Goal: Information Seeking & Learning: Learn about a topic

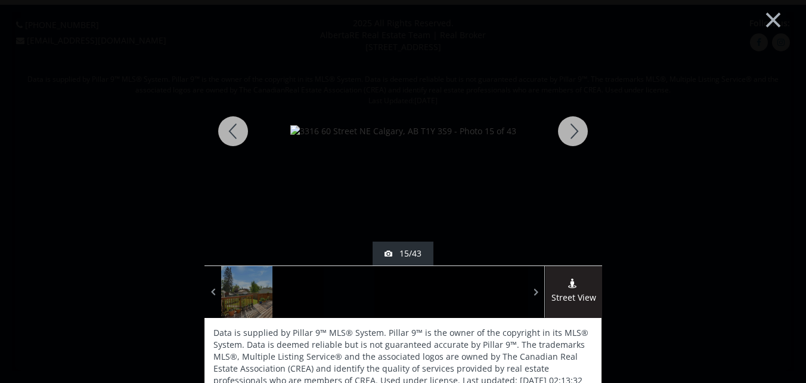
click at [573, 123] on div at bounding box center [572, 131] width 57 height 268
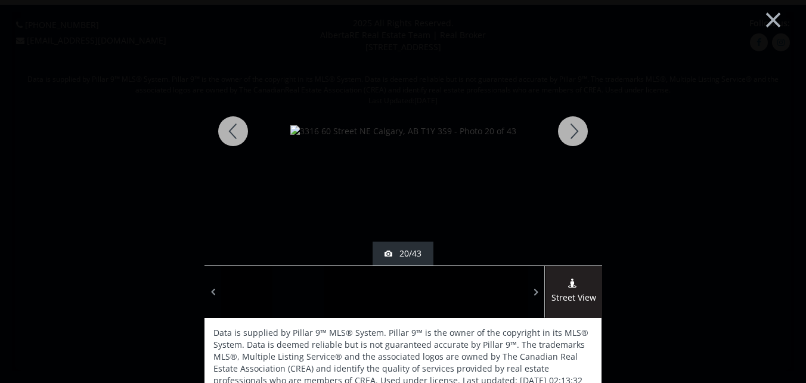
click at [573, 123] on div at bounding box center [572, 131] width 57 height 268
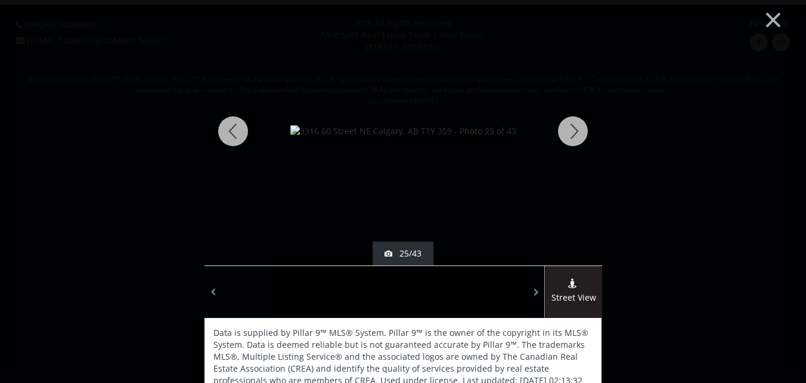
click at [573, 123] on div at bounding box center [572, 131] width 57 height 268
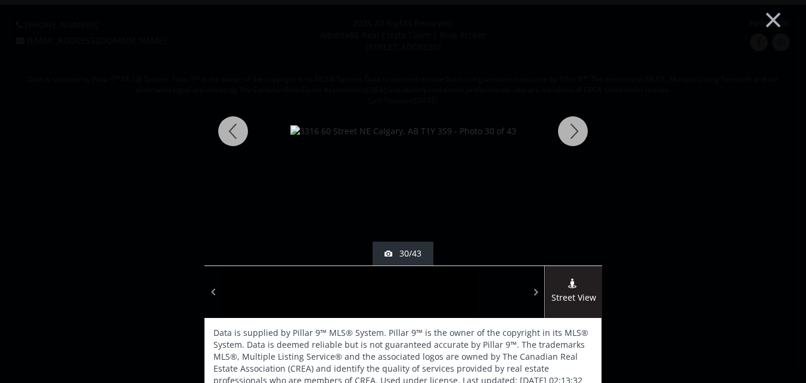
click at [573, 123] on div at bounding box center [572, 131] width 57 height 268
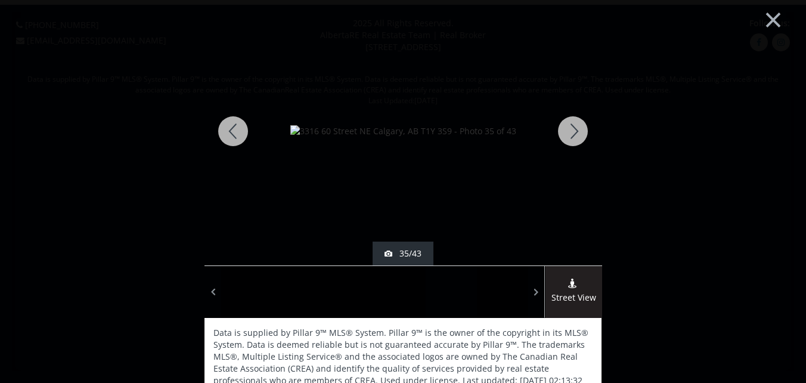
click at [573, 123] on div at bounding box center [572, 131] width 57 height 268
click at [566, 126] on div at bounding box center [572, 131] width 57 height 268
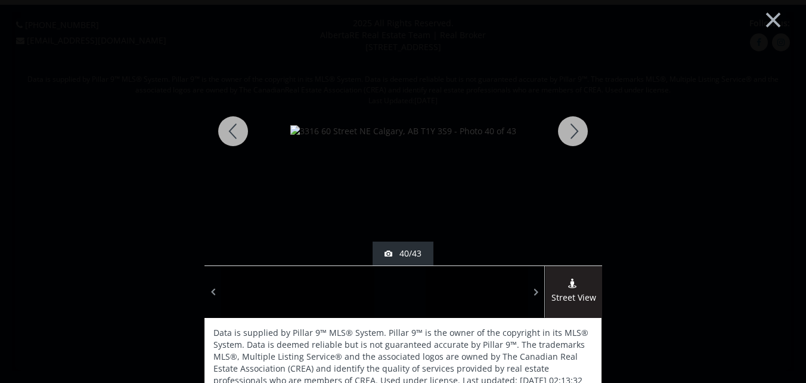
click at [569, 131] on div at bounding box center [572, 131] width 57 height 268
click at [570, 137] on div at bounding box center [572, 131] width 57 height 268
click at [568, 128] on div at bounding box center [572, 131] width 57 height 268
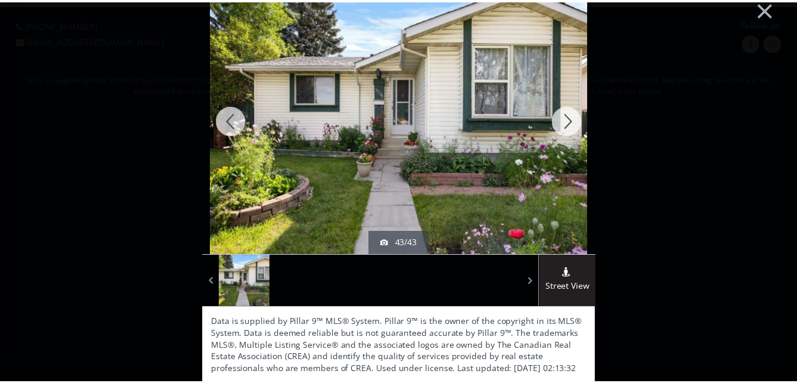
scroll to position [13, 0]
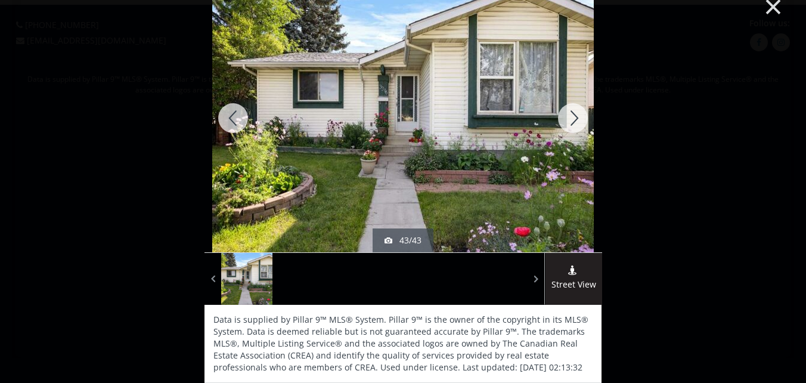
click at [760, 7] on button "×" at bounding box center [773, 5] width 66 height 49
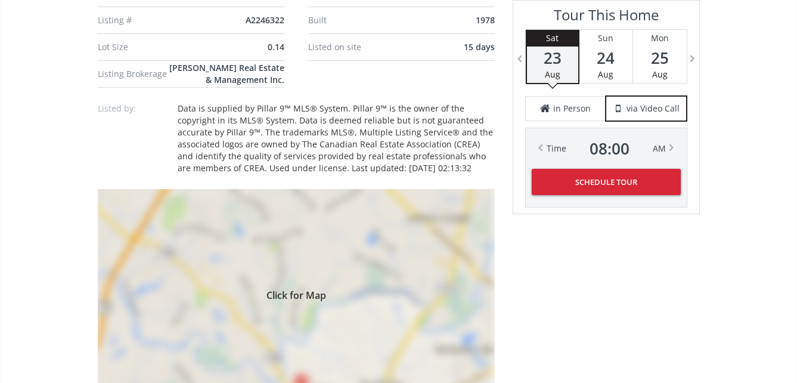
scroll to position [894, 0]
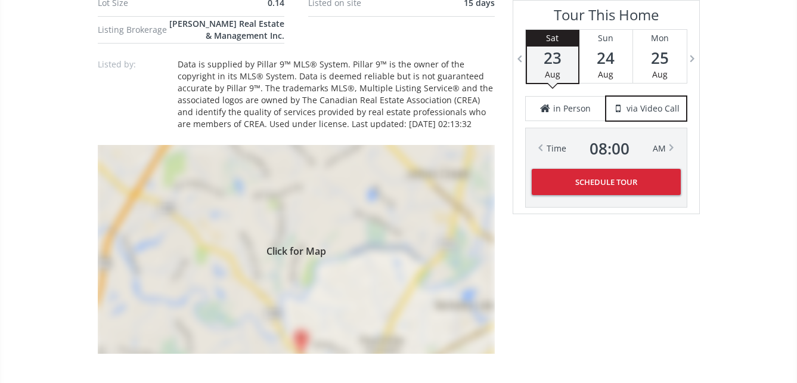
click at [288, 239] on div "Click for Map" at bounding box center [296, 249] width 397 height 209
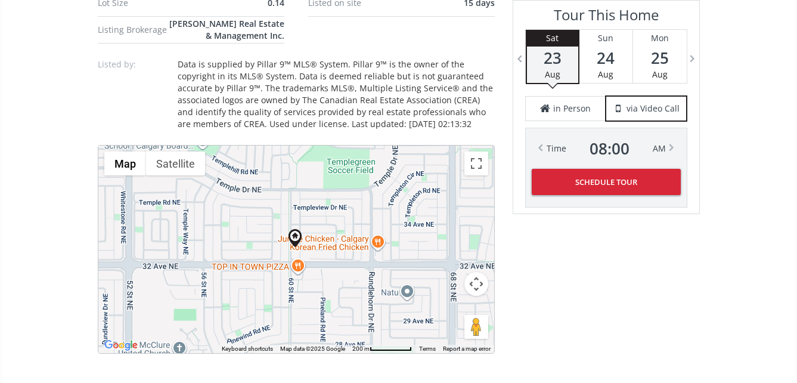
click at [322, 225] on div at bounding box center [296, 248] width 396 height 207
click at [321, 225] on div at bounding box center [296, 248] width 396 height 207
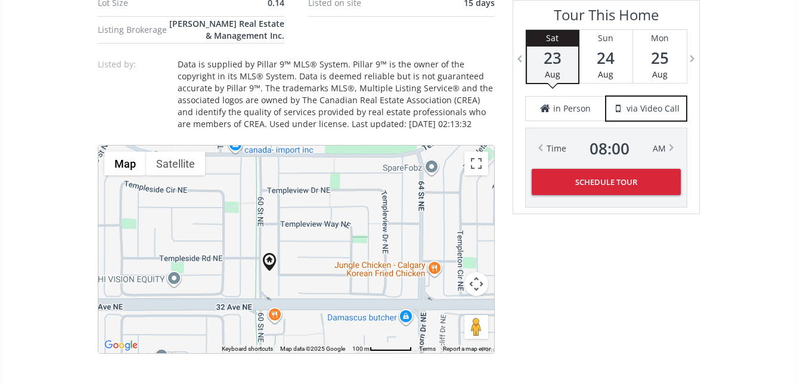
click at [321, 225] on div at bounding box center [296, 248] width 396 height 207
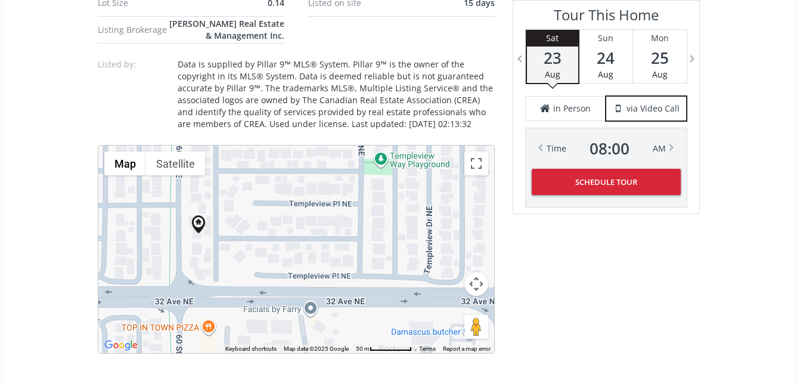
drag, startPoint x: 361, startPoint y: 285, endPoint x: 341, endPoint y: 198, distance: 89.4
click at [341, 198] on div at bounding box center [296, 248] width 396 height 207
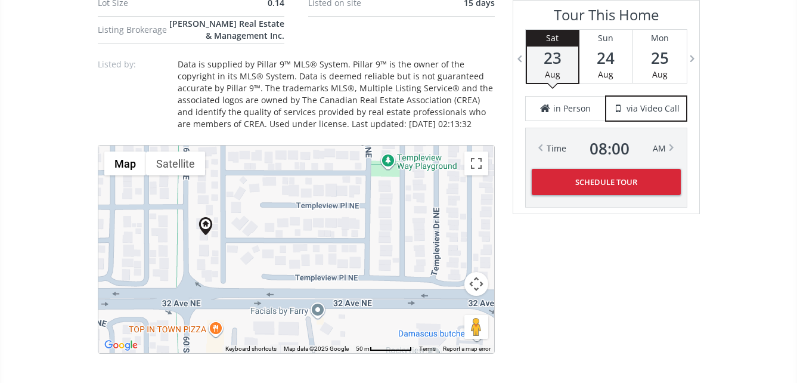
click at [190, 241] on div at bounding box center [296, 248] width 396 height 207
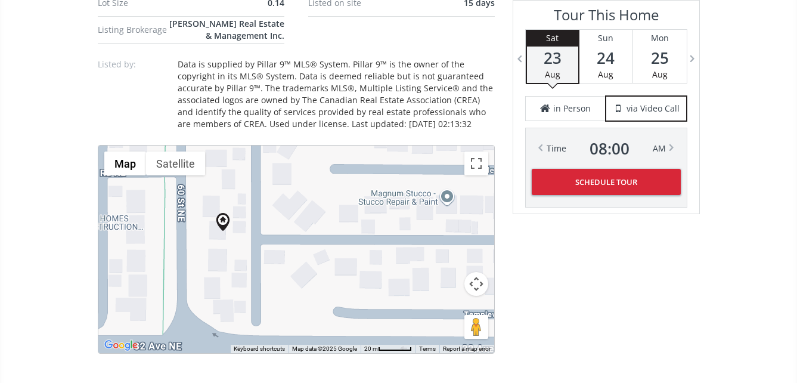
click at [190, 241] on div at bounding box center [296, 248] width 396 height 207
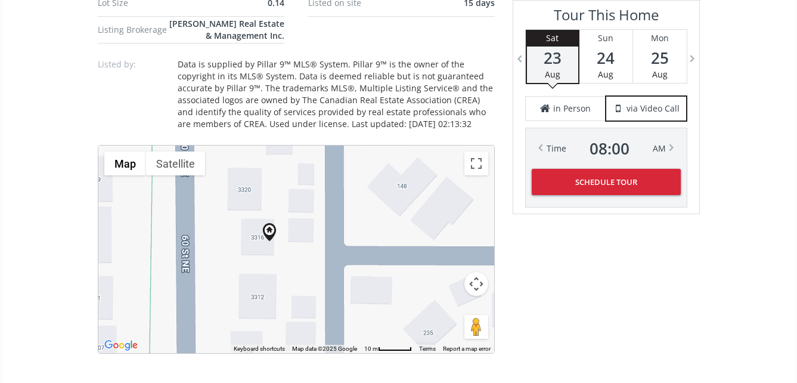
drag, startPoint x: 197, startPoint y: 238, endPoint x: 210, endPoint y: 255, distance: 20.8
click at [210, 255] on div at bounding box center [296, 248] width 396 height 207
